Goal: Navigation & Orientation: Find specific page/section

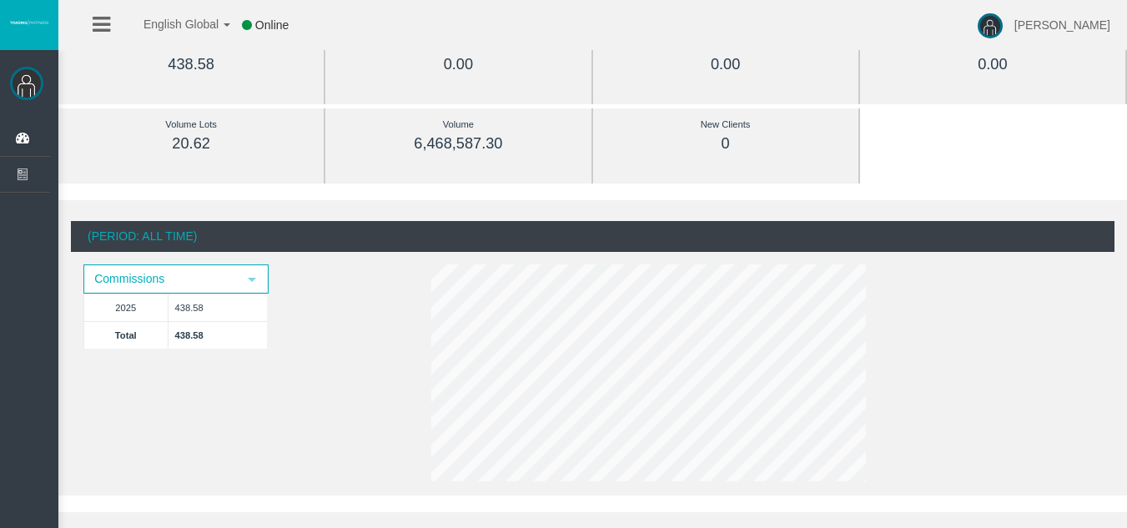
scroll to position [167, 0]
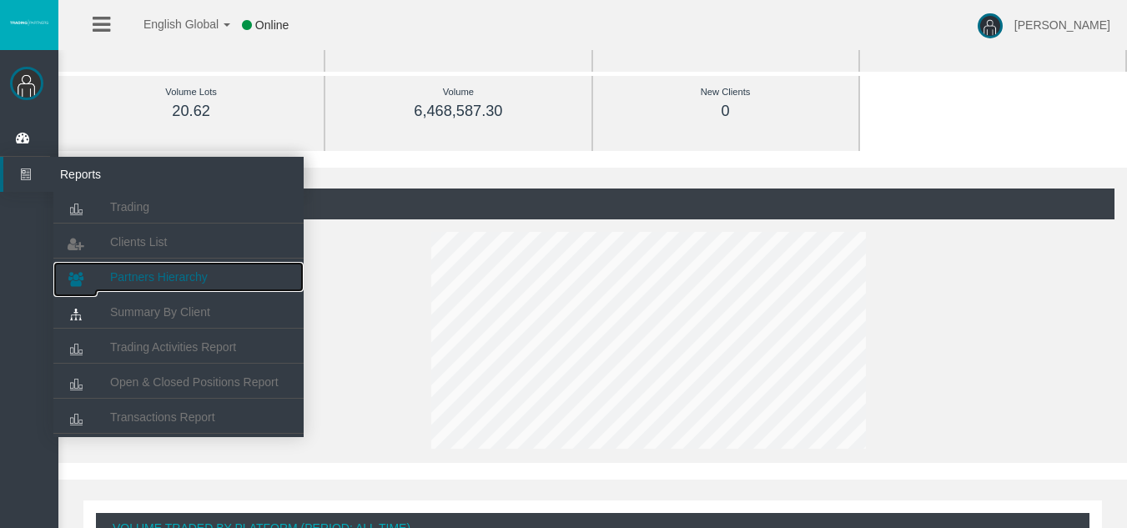
click at [138, 271] on span "Partners Hierarchy" at bounding box center [159, 276] width 98 height 13
